Goal: Complete application form

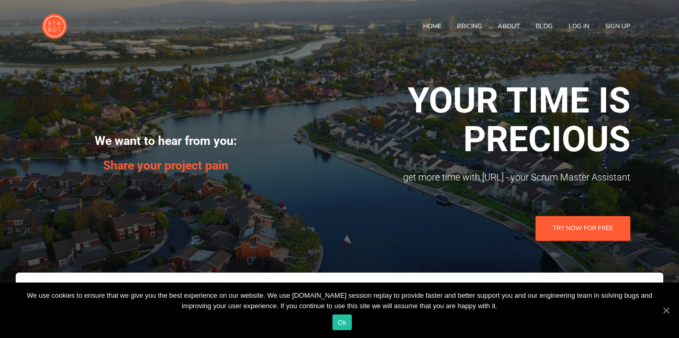
click at [354, 323] on div "We use cookies to ensure that we give you the best experience on our website. W…" at bounding box center [339, 311] width 679 height 56
click at [342, 323] on link "Ok" at bounding box center [342, 323] width 19 height 16
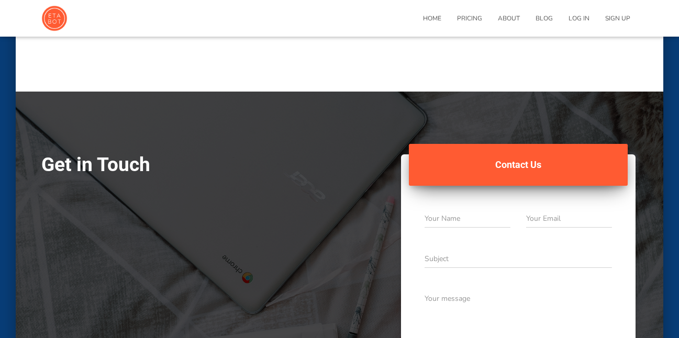
scroll to position [1990, 0]
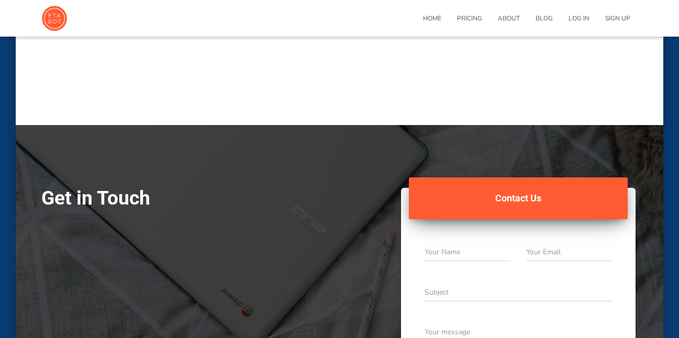
click at [481, 243] on input "text" at bounding box center [468, 252] width 86 height 19
type input "[PERSON_NAME]"
click at [546, 243] on input "email" at bounding box center [569, 252] width 86 height 19
type input "[PERSON_NAME][EMAIL_ADDRESS][DOMAIN_NAME]"
drag, startPoint x: 538, startPoint y: 188, endPoint x: 531, endPoint y: 190, distance: 7.8
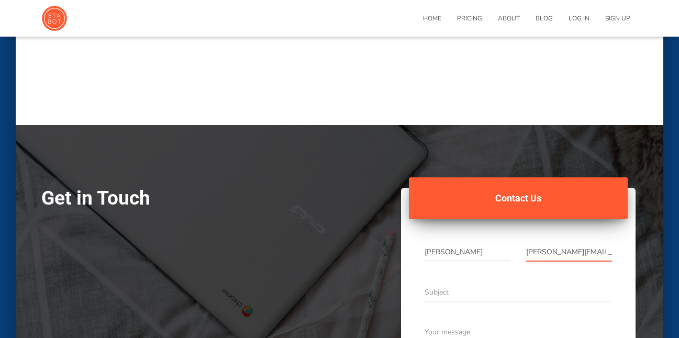
click at [538, 283] on input "text" at bounding box center [519, 292] width 188 height 19
type input "Investment Proposal"
click at [509, 283] on div "Investment Proposal" at bounding box center [519, 298] width 188 height 31
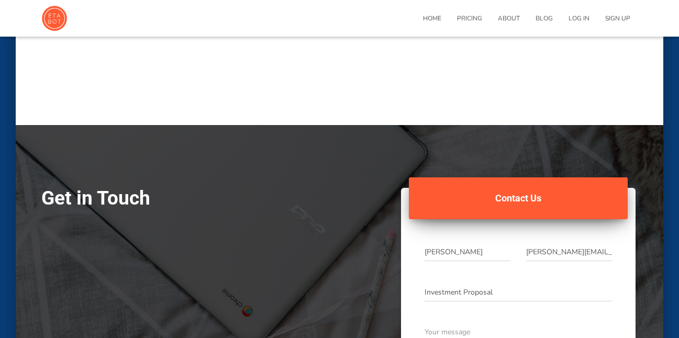
paste textarea "Greetings, I hope this message finds you well. My name is [PERSON_NAME], Fund M…"
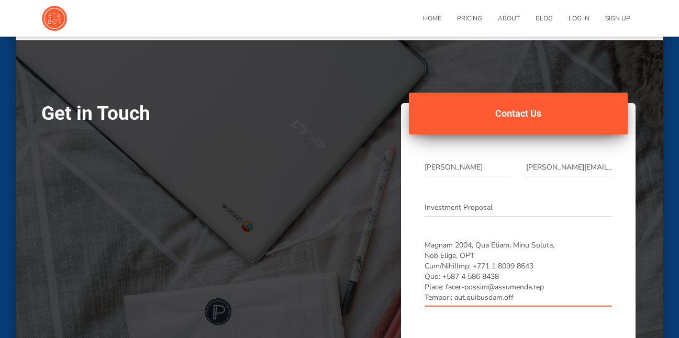
scroll to position [2095, 0]
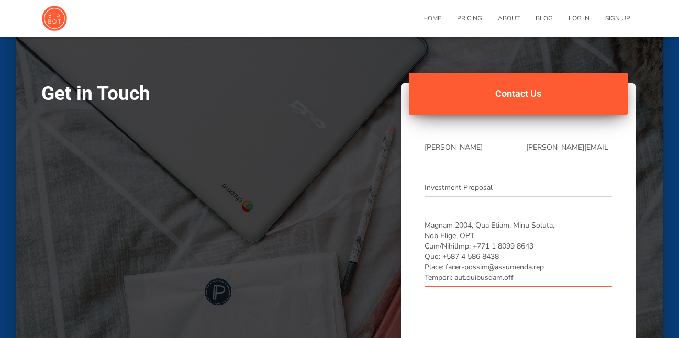
type textarea "Greetings, I hope this message finds you well. My name is [PERSON_NAME], Fund M…"
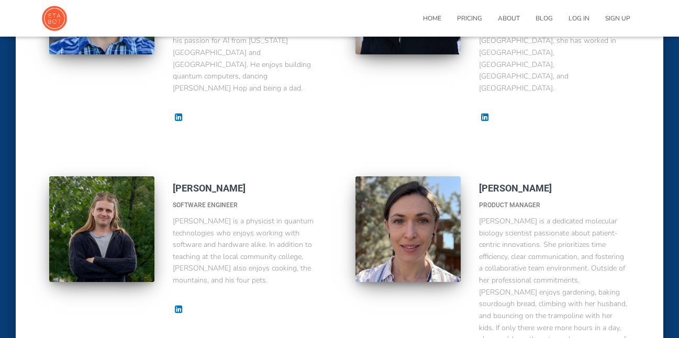
scroll to position [471, 0]
